Goal: Find specific page/section: Find specific page/section

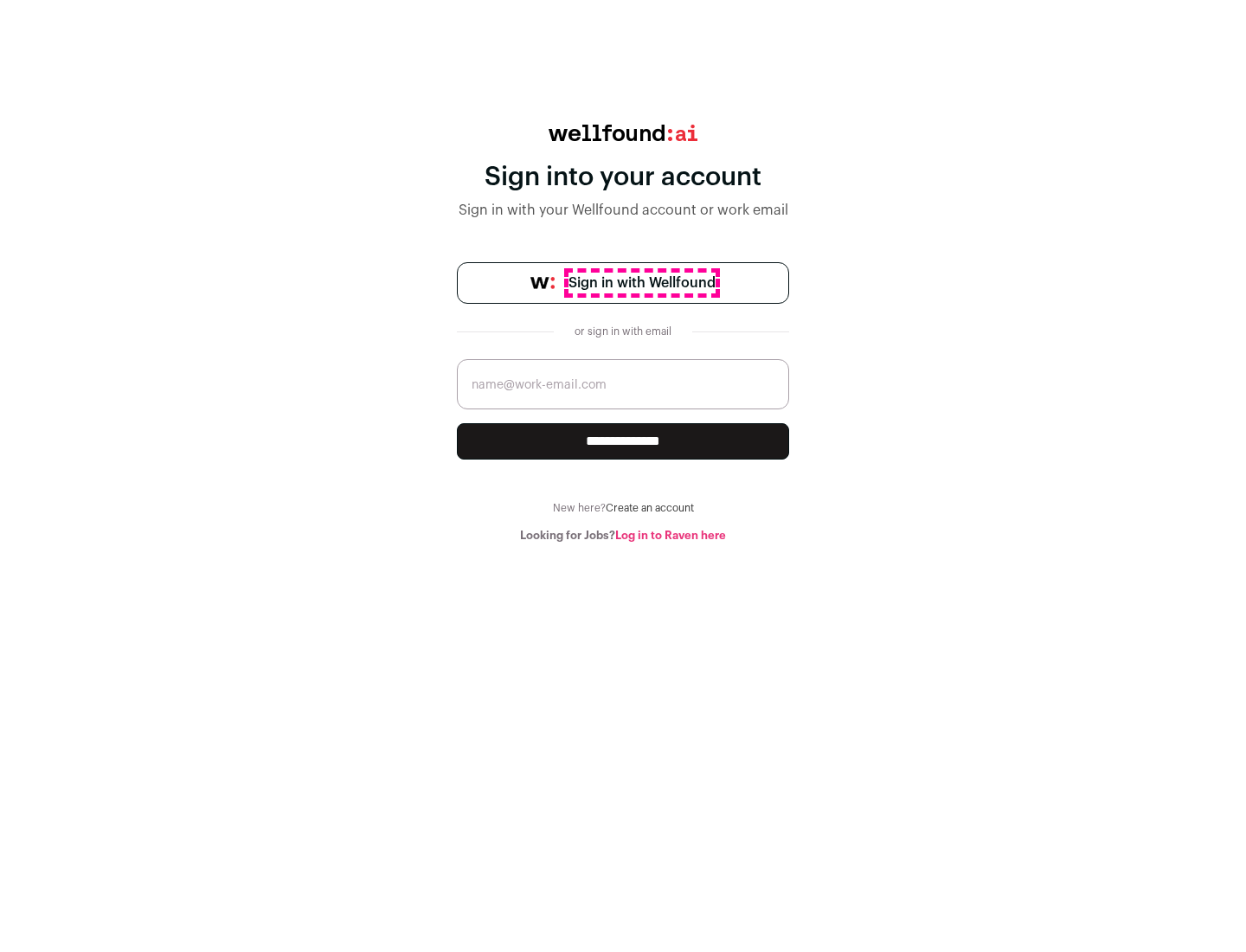
click at [641, 283] on span "Sign in with Wellfound" at bounding box center [642, 282] width 147 height 21
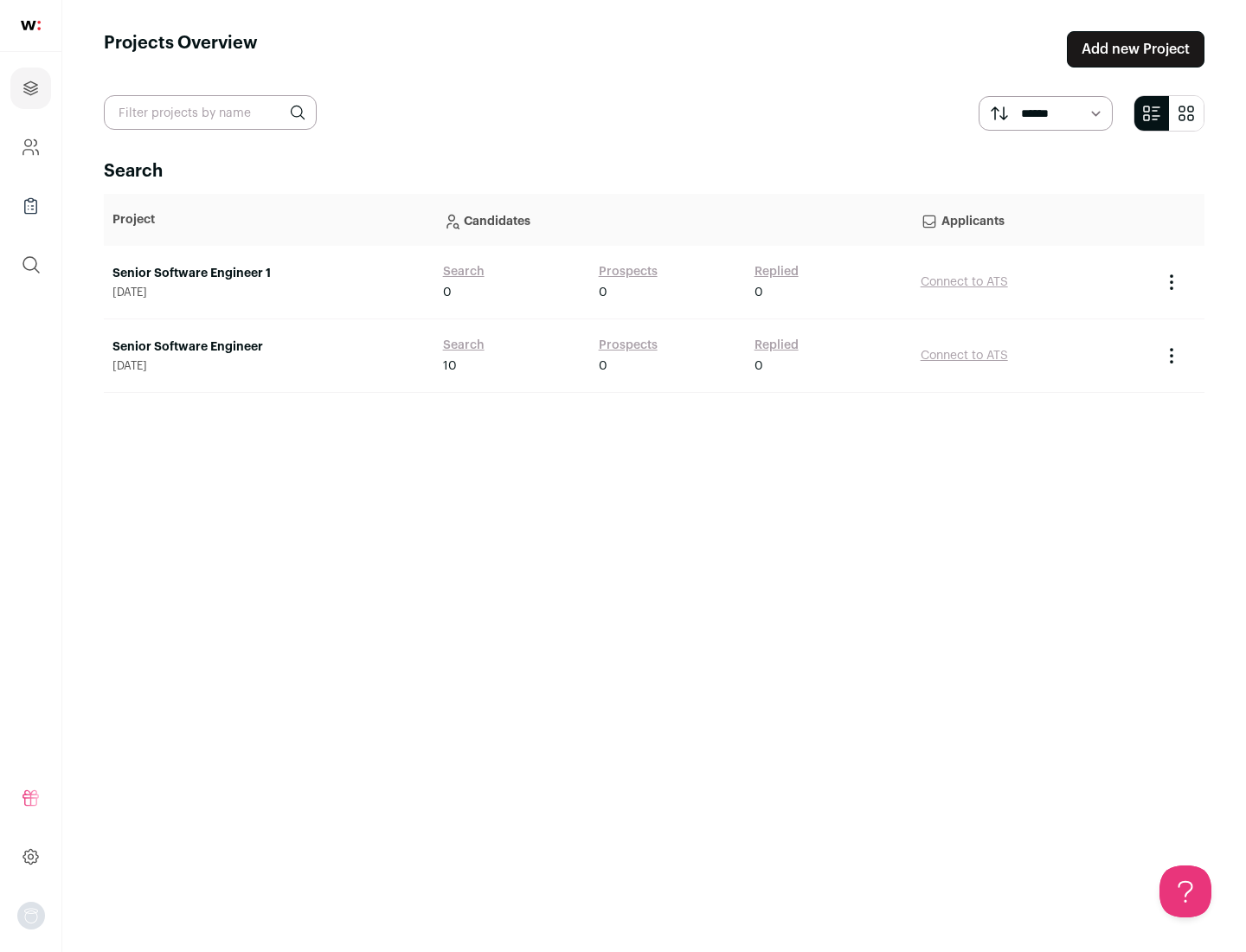
click at [269, 347] on link "Senior Software Engineer" at bounding box center [269, 347] width 313 height 18
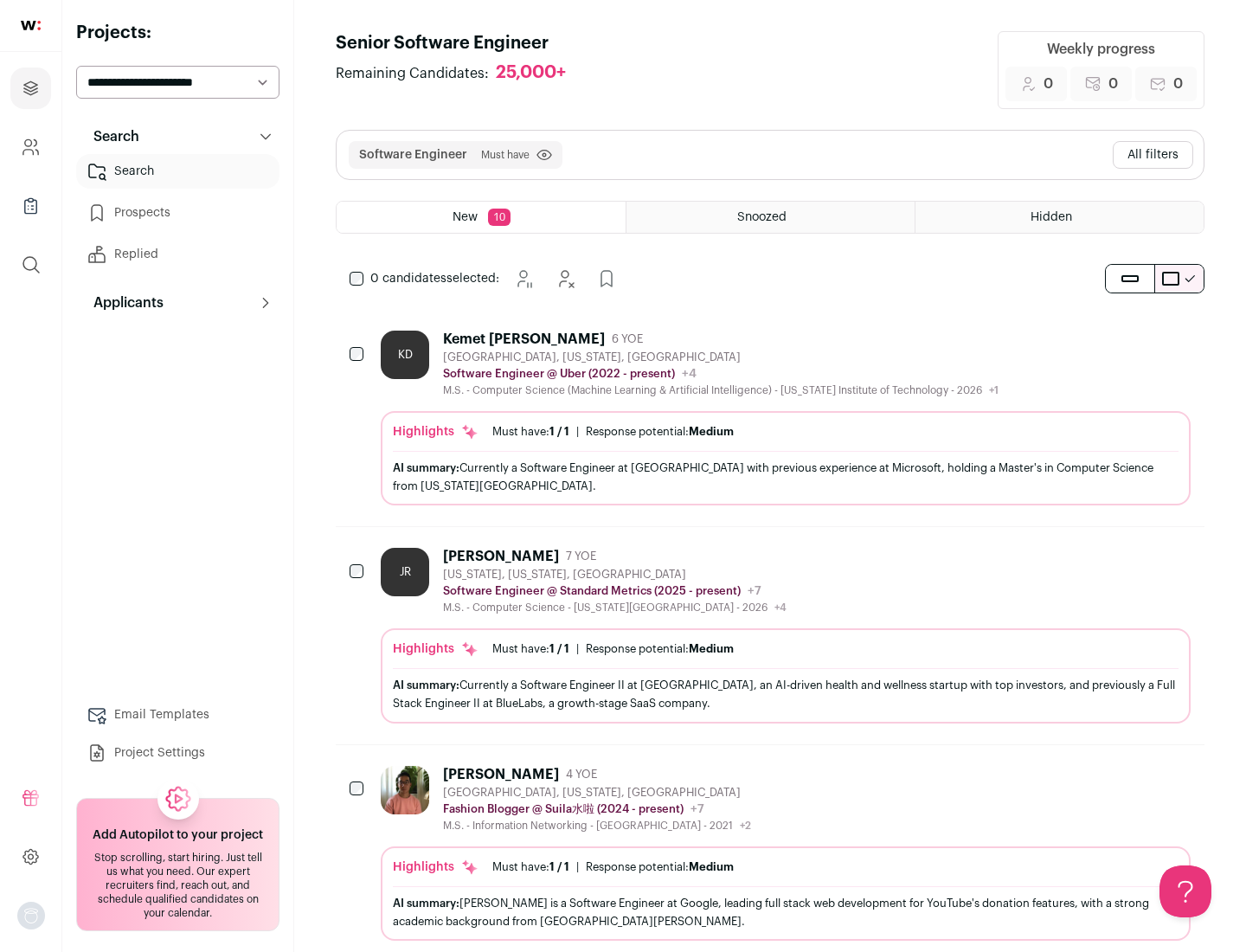
click at [769, 418] on div "Highlights Must have: 1 / 1 How many must haves have been fulfilled? | Response…" at bounding box center [785, 458] width 810 height 95
